Goal: Transaction & Acquisition: Purchase product/service

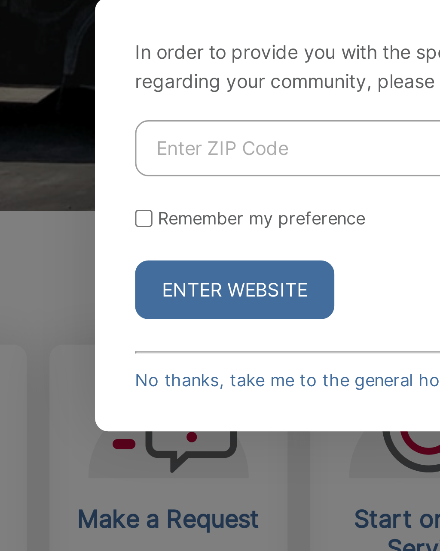
click at [125, 326] on link "No thanks, take me to the general homepage >" at bounding box center [187, 329] width 124 height 6
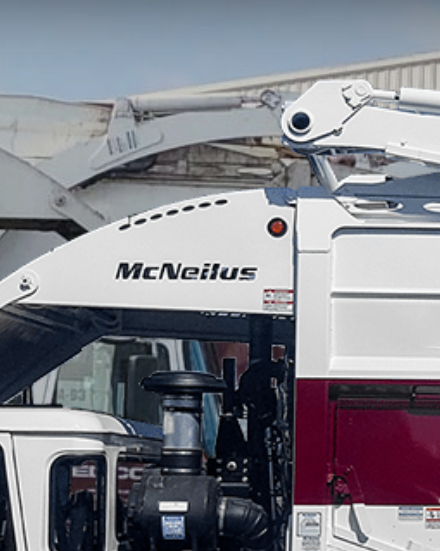
click at [0, 0] on li "Storage Containers" at bounding box center [0, 0] width 0 height 0
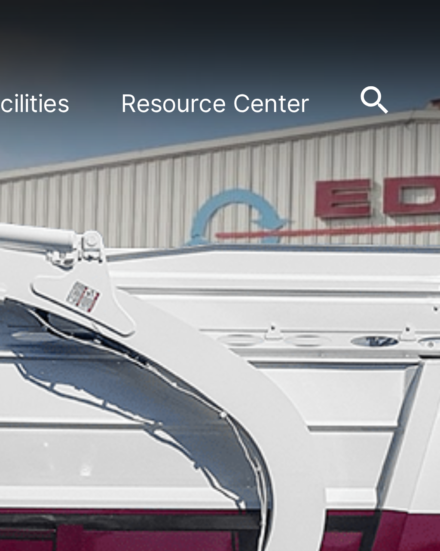
click at [0, 0] on link "Apartments & Condos" at bounding box center [0, 0] width 0 height 0
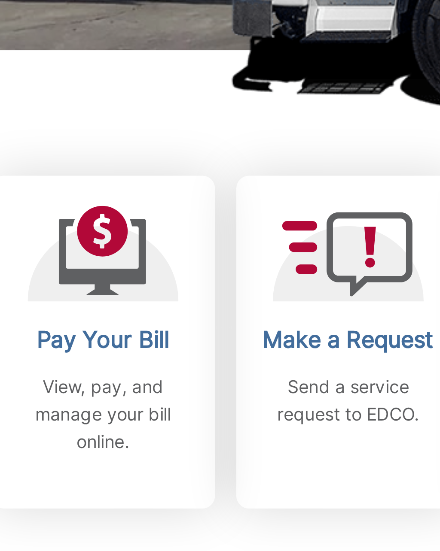
click at [49, 369] on h2 "Pay Your Bill" at bounding box center [53, 373] width 64 height 9
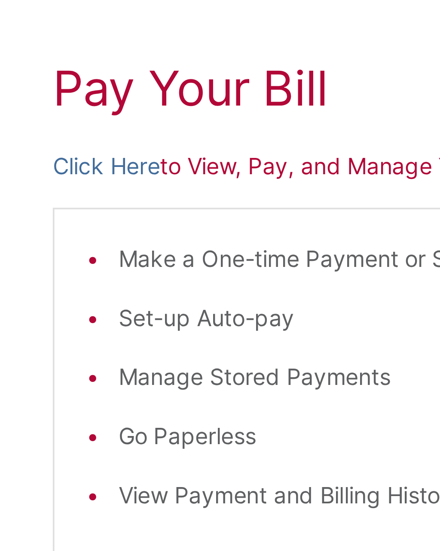
click at [76, 217] on p "Click Here to View, Pay, and Manage Your Bill Online" at bounding box center [219, 221] width 411 height 9
click at [75, 217] on p "Click Here to View, Pay, and Manage Your Bill Online" at bounding box center [219, 221] width 411 height 9
click at [72, 217] on p "Click Here to View, Pay, and Manage Your Bill Online" at bounding box center [219, 221] width 411 height 9
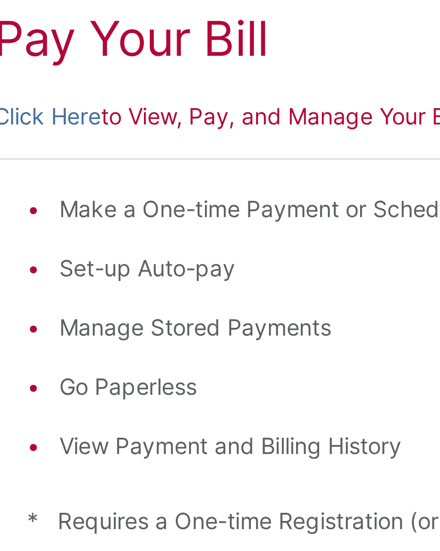
click at [73, 242] on li "Make a One-time Payment or Schedule a One-time Payment" at bounding box center [224, 246] width 385 height 9
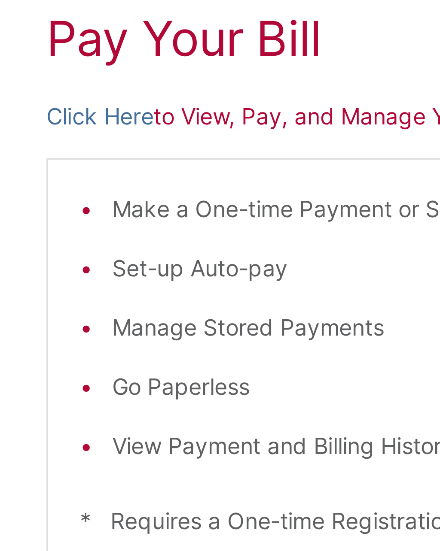
click at [67, 217] on p "Click Here to View, Pay, and Manage Your Bill Online" at bounding box center [219, 221] width 411 height 9
click at [73, 193] on h1 "Pay Your Bill" at bounding box center [219, 200] width 411 height 15
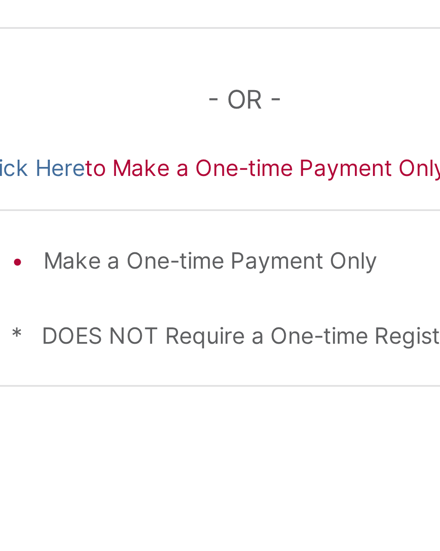
click at [71, 402] on li "Make a One-time Payment Only" at bounding box center [224, 406] width 385 height 9
click at [72, 402] on li "Make a One-time Payment Only" at bounding box center [224, 406] width 385 height 9
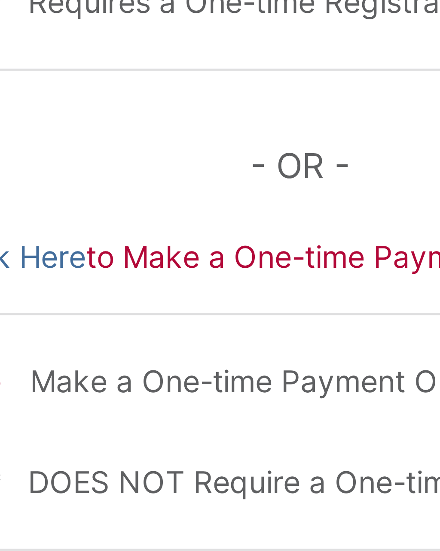
click at [58, 377] on p "Click Here to Make a One-time Payment Only Online" at bounding box center [219, 381] width 411 height 9
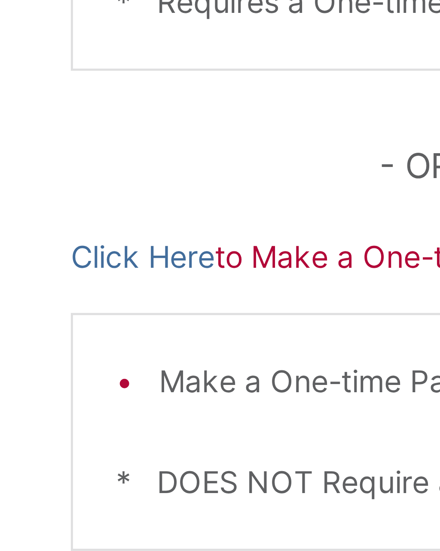
click at [47, 377] on p "Click Here to Make a One-time Payment Only Online" at bounding box center [219, 381] width 411 height 9
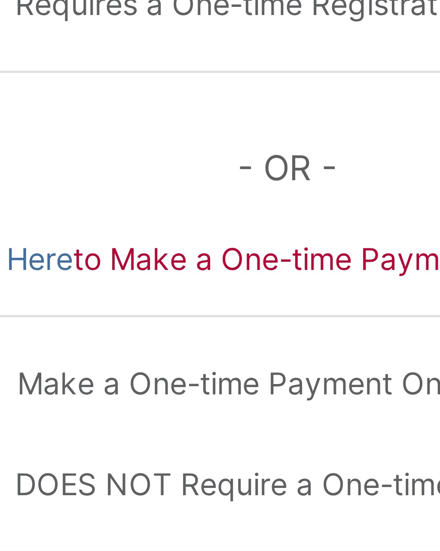
click at [79, 377] on p "Click Here to Make a One-time Payment Only Online" at bounding box center [219, 381] width 411 height 9
click at [78, 377] on p "Click Here to Make a One-time Payment Only Online" at bounding box center [219, 381] width 411 height 9
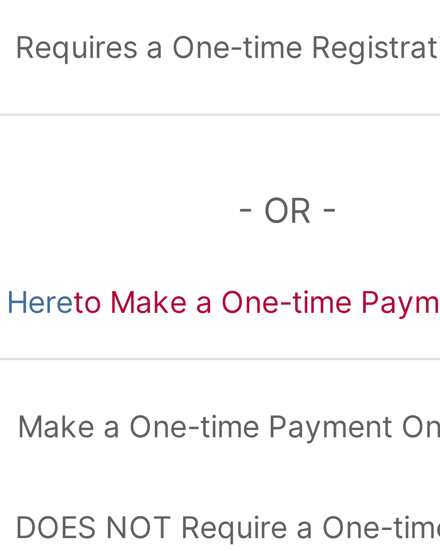
click at [72, 377] on p "Click Here to Make a One-time Payment Only Online" at bounding box center [219, 381] width 411 height 9
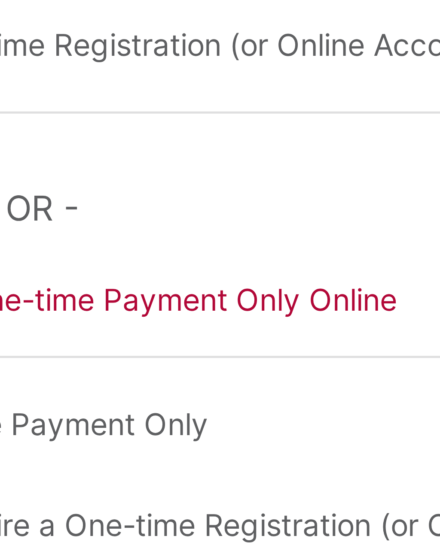
click at [60, 377] on p "Click Here to Make a One-time Payment Only Online" at bounding box center [219, 381] width 411 height 9
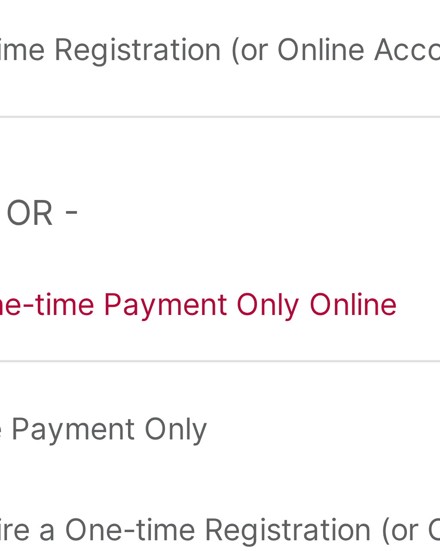
click at [87, 377] on p "Click Here to Make a One-time Payment Only Online" at bounding box center [219, 381] width 411 height 9
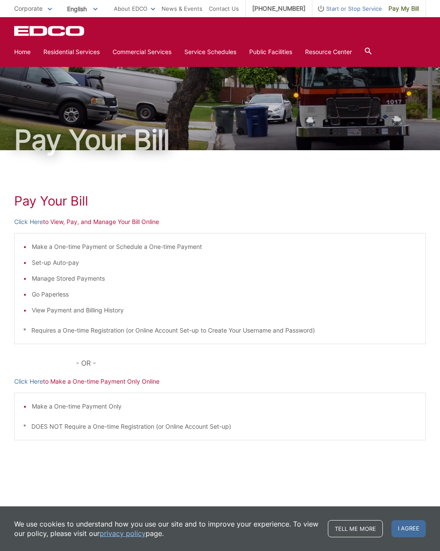
scroll to position [342, 83]
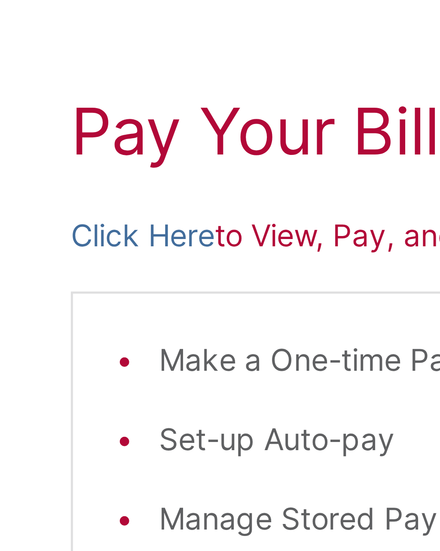
click at [21, 217] on link "Click Here" at bounding box center [28, 221] width 29 height 9
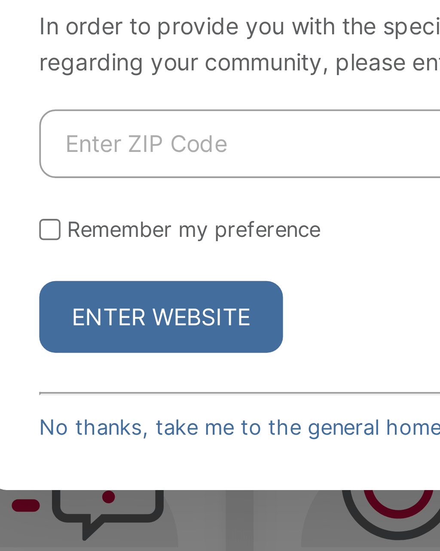
click at [125, 246] on input "Enter ZIP Code" at bounding box center [217, 255] width 185 height 18
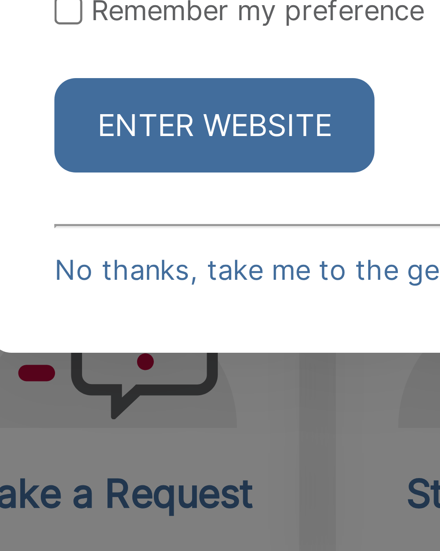
type input "92020"
click at [125, 291] on button "Enter Website" at bounding box center [157, 300] width 64 height 19
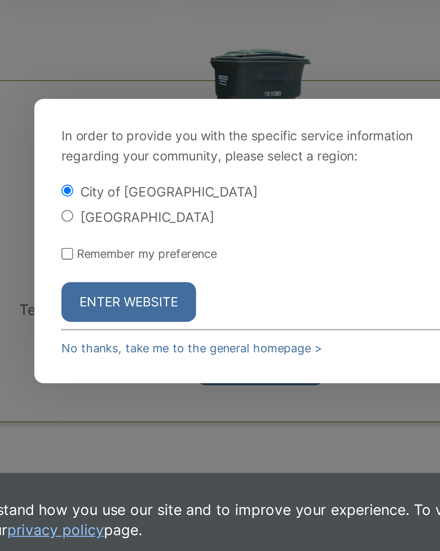
scroll to position [156, 0]
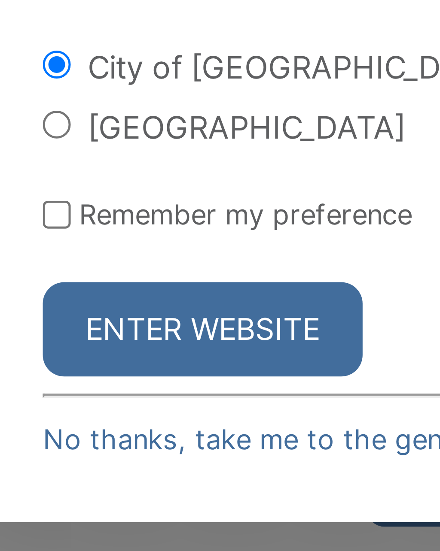
click at [125, 414] on button "Enter Website" at bounding box center [157, 423] width 64 height 19
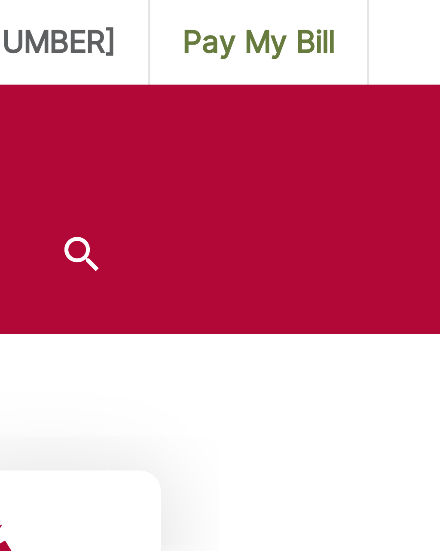
scroll to position [223, 0]
click at [388, 8] on span "Pay My Bill" at bounding box center [403, 8] width 30 height 9
